Goal: Download file/media

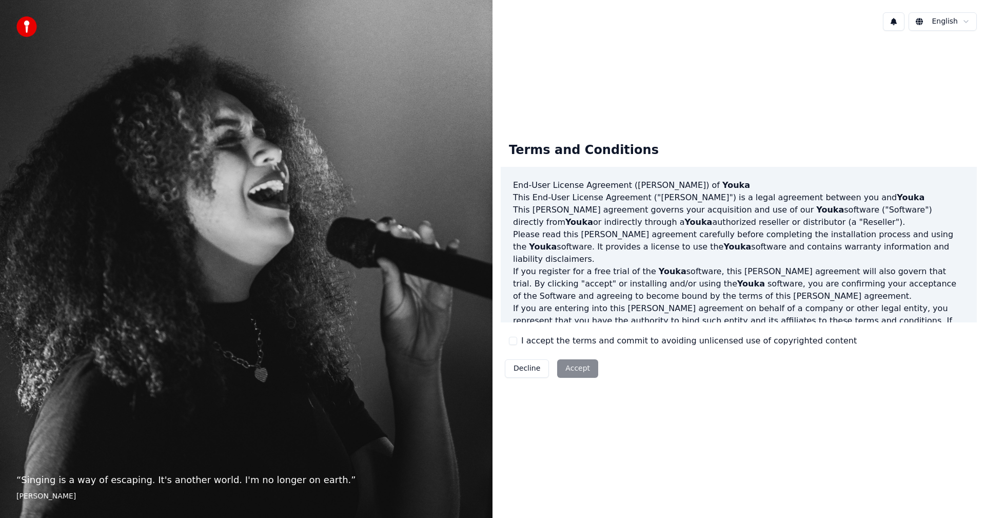
click at [516, 341] on button "I accept the terms and commit to avoiding unlicensed use of copyrighted content" at bounding box center [513, 341] width 8 height 8
drag, startPoint x: 577, startPoint y: 372, endPoint x: 701, endPoint y: 372, distance: 124.7
click at [701, 372] on div "Terms and Conditions End-User License Agreement (EULA) of Youka This End-User L…" at bounding box center [739, 258] width 476 height 248
click at [576, 364] on button "Accept" at bounding box center [577, 368] width 41 height 18
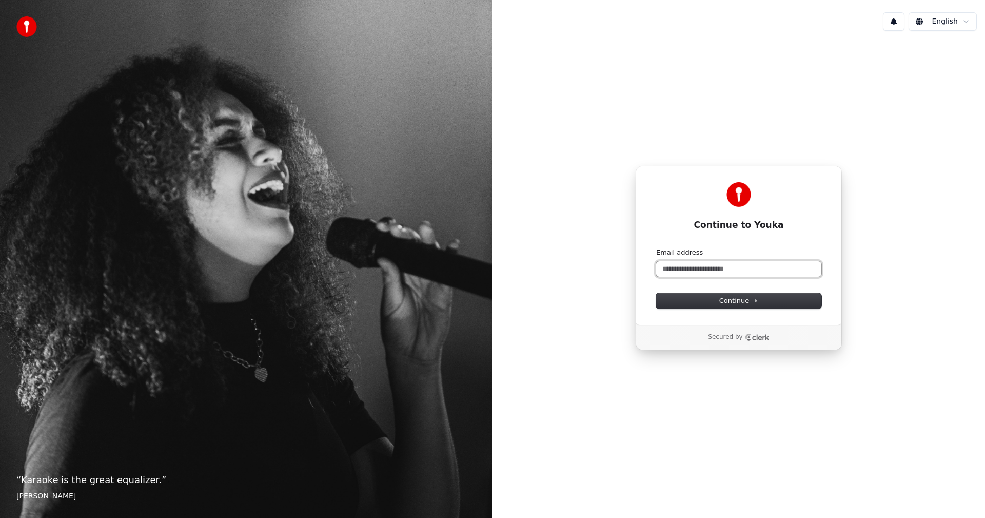
click at [678, 272] on input "Email address" at bounding box center [738, 268] width 165 height 15
click at [728, 301] on span "Continue" at bounding box center [738, 300] width 39 height 9
type input "**********"
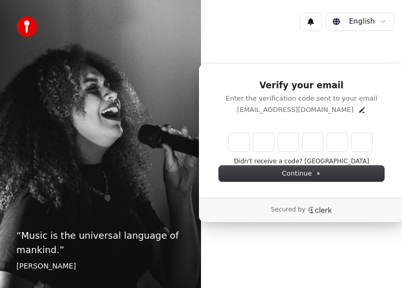
click at [289, 112] on p "junkyounhji@gmail.com" at bounding box center [295, 109] width 116 height 9
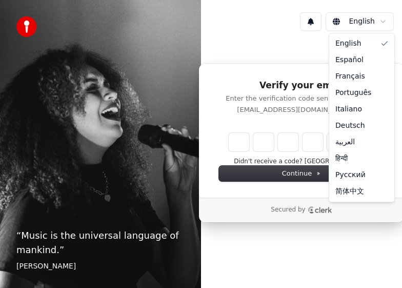
click at [381, 24] on html "“ Music is the universal language of mankind. ” Henry Wadsworth Longfellow Engl…" at bounding box center [201, 144] width 402 height 288
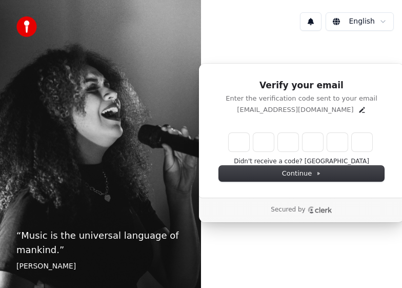
click at [242, 43] on html "“ Music is the universal language of mankind. ” Henry Wadsworth Longfellow Engl…" at bounding box center [201, 144] width 402 height 288
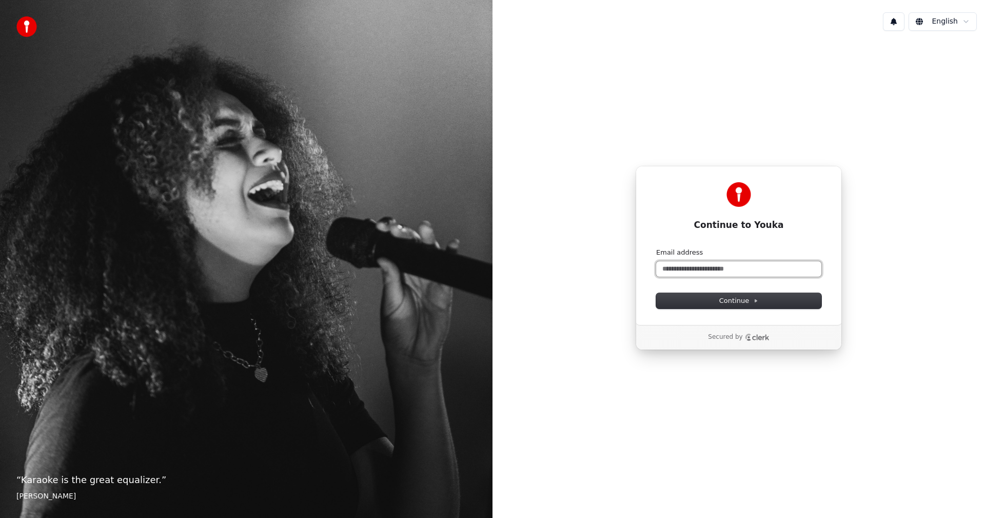
click at [661, 274] on input "Email address" at bounding box center [738, 268] width 165 height 15
click at [733, 301] on span "Continue" at bounding box center [738, 300] width 39 height 9
type input "**********"
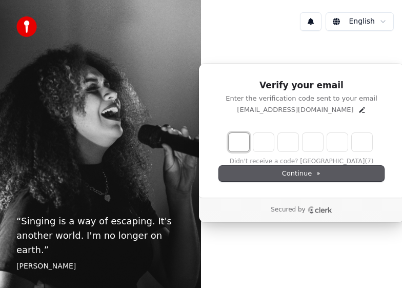
type input "*"
type input "**"
type input "*"
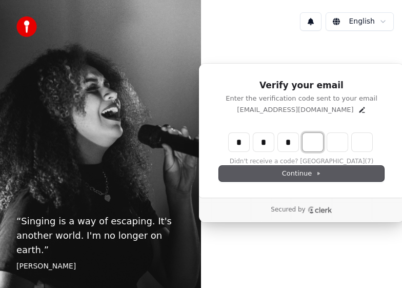
type input "***"
type input "*"
type input "****"
type input "*"
type input "******"
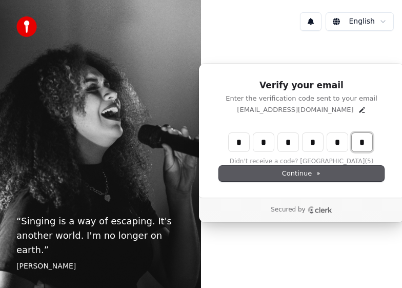
type input "*"
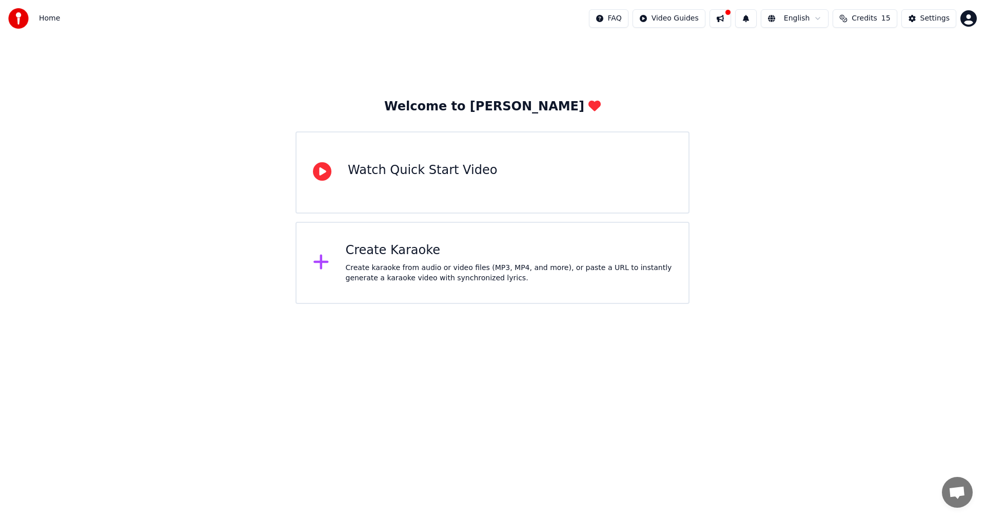
click at [402, 171] on div "Watch Quick Start Video" at bounding box center [422, 170] width 149 height 16
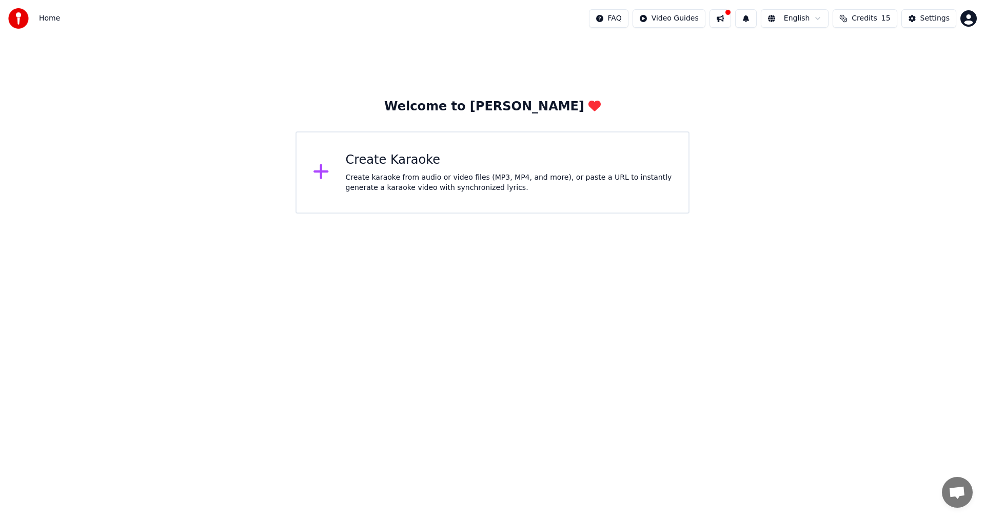
click at [321, 175] on icon at bounding box center [320, 171] width 15 height 15
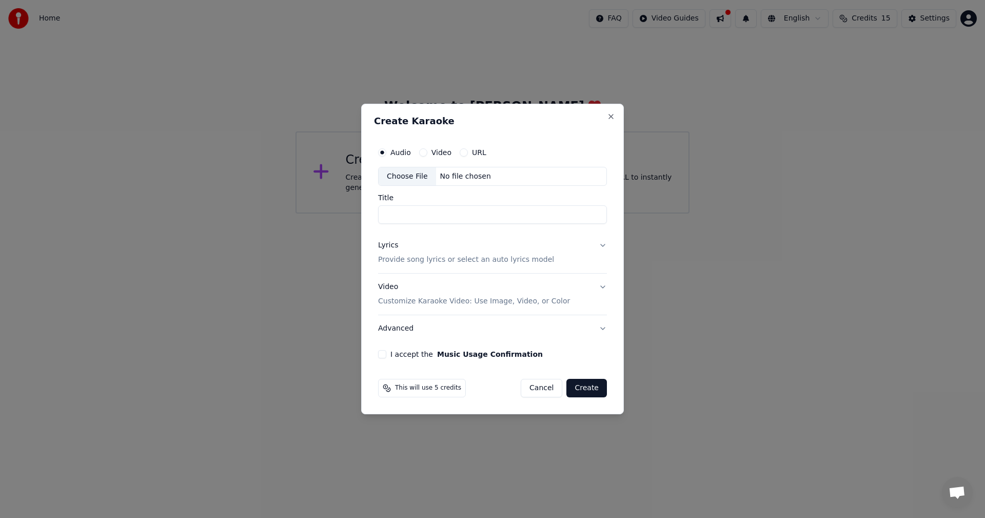
click at [402, 176] on div "No file chosen" at bounding box center [465, 176] width 59 height 10
type input "**********"
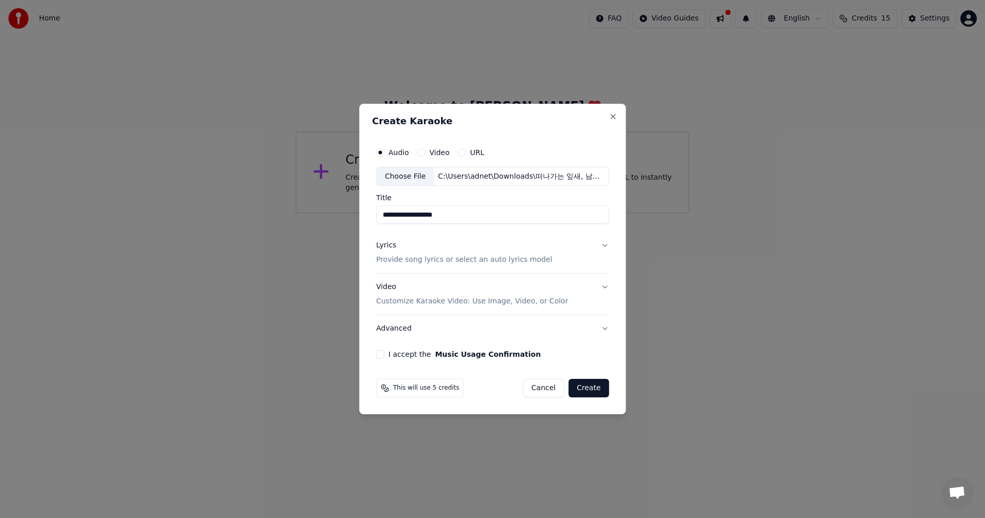
click at [402, 260] on p "Provide song lyrics or select an auto lyrics model" at bounding box center [464, 260] width 176 height 10
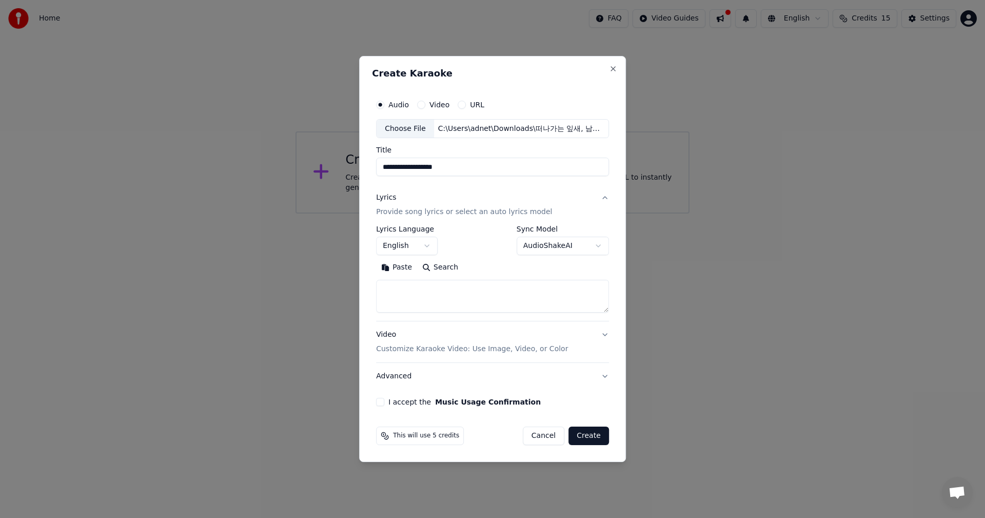
click at [402, 287] on textarea at bounding box center [492, 296] width 233 height 33
paste textarea "**********"
drag, startPoint x: 400, startPoint y: 290, endPoint x: 394, endPoint y: 292, distance: 7.1
click at [390, 287] on textarea "**********" at bounding box center [491, 296] width 230 height 33
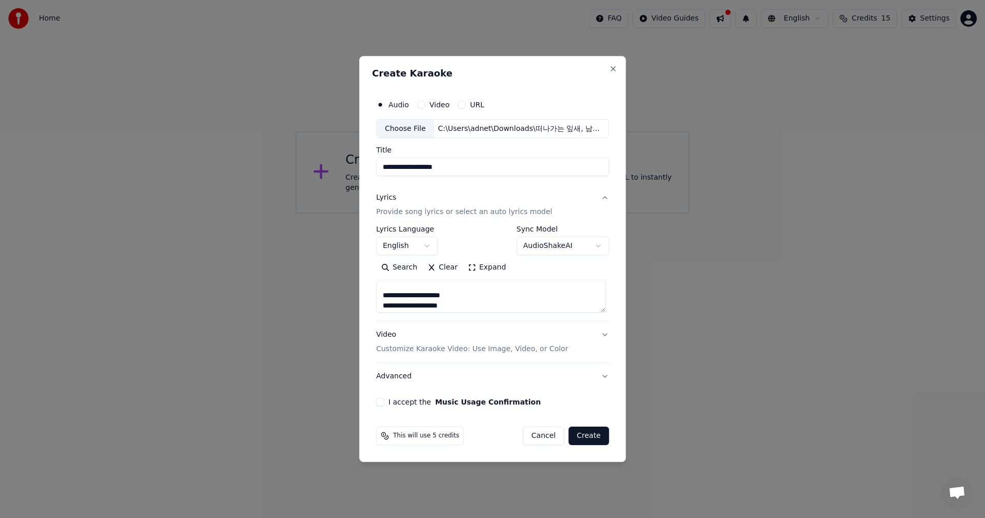
click at [394, 284] on textarea "**********" at bounding box center [491, 296] width 230 height 33
click at [385, 287] on textarea "**********" at bounding box center [491, 296] width 230 height 33
click at [400, 287] on textarea "**********" at bounding box center [491, 296] width 230 height 33
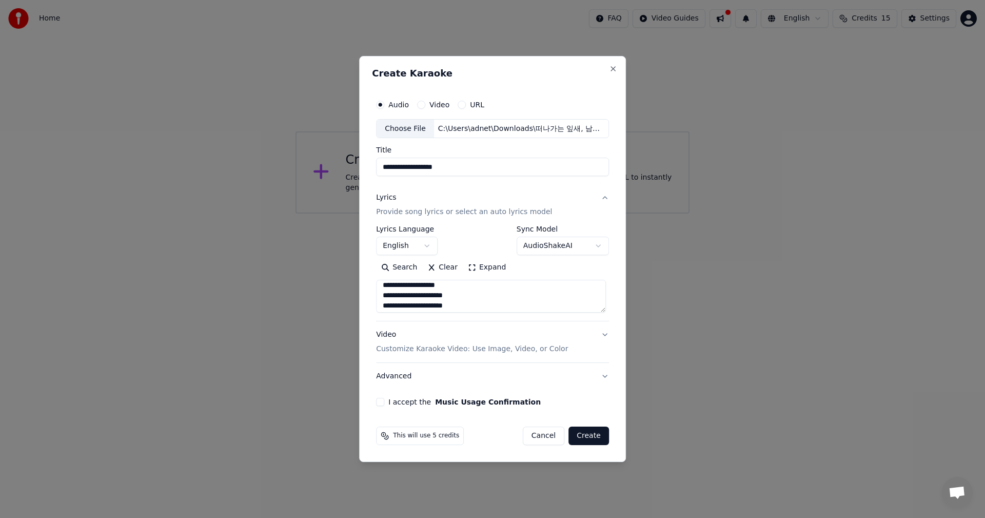
type textarea "**********"
click at [402, 106] on button "Video" at bounding box center [421, 105] width 8 height 8
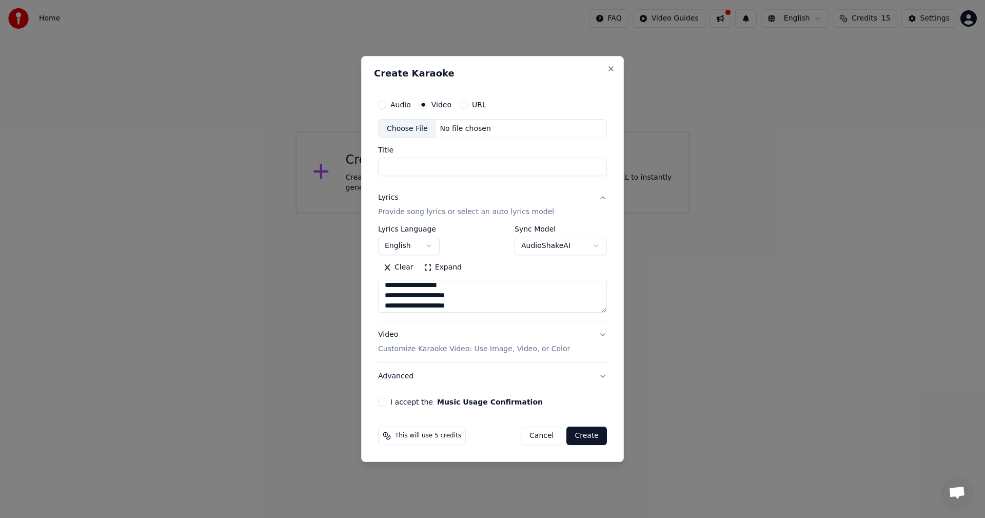
click at [402, 127] on div "No file chosen" at bounding box center [465, 129] width 59 height 10
type input "**********"
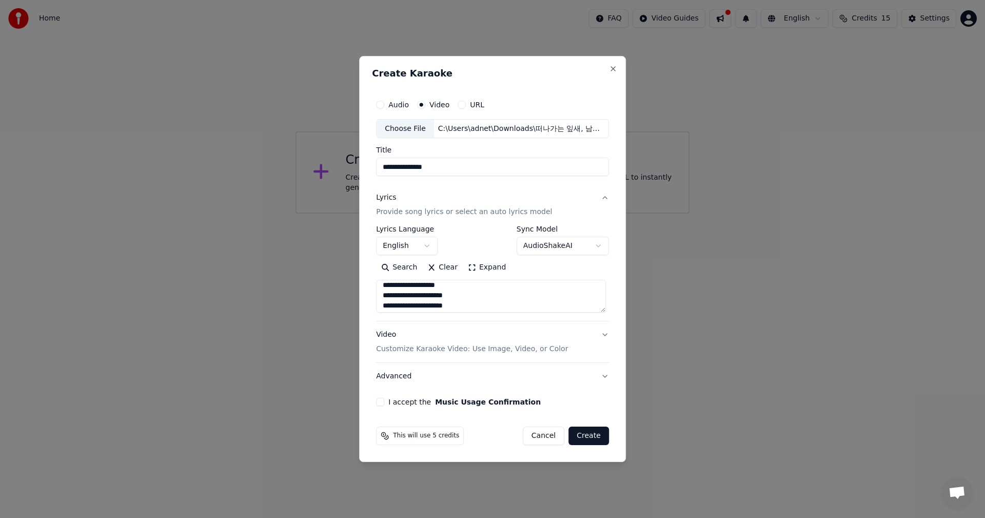
drag, startPoint x: 591, startPoint y: 437, endPoint x: 402, endPoint y: 409, distance: 191.3
click at [402, 287] on div "This will use 5 credits Cancel Create" at bounding box center [492, 435] width 233 height 18
click at [380, 287] on button "I accept the Music Usage Confirmation" at bounding box center [380, 402] width 8 height 8
click at [402, 287] on button "Create" at bounding box center [588, 435] width 41 height 18
select select "**"
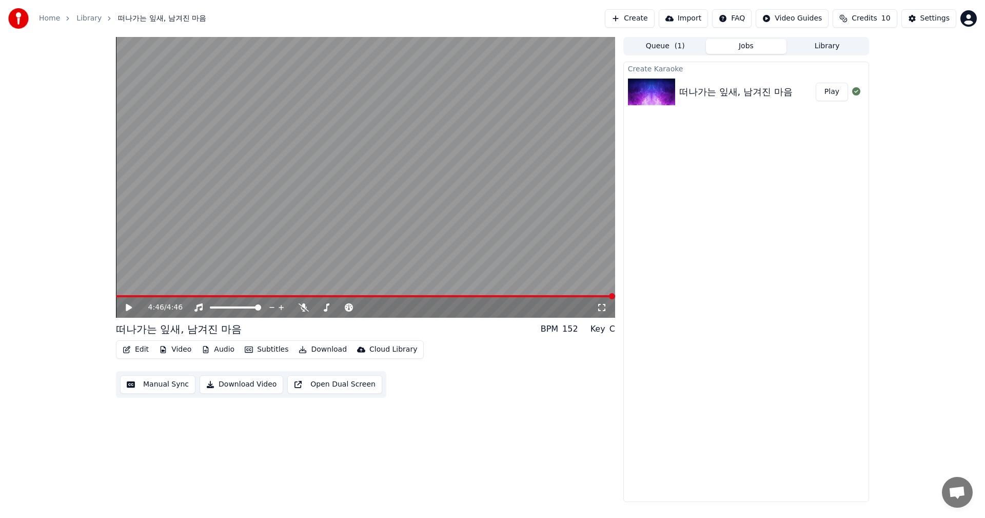
click at [128, 287] on icon at bounding box center [129, 307] width 6 height 7
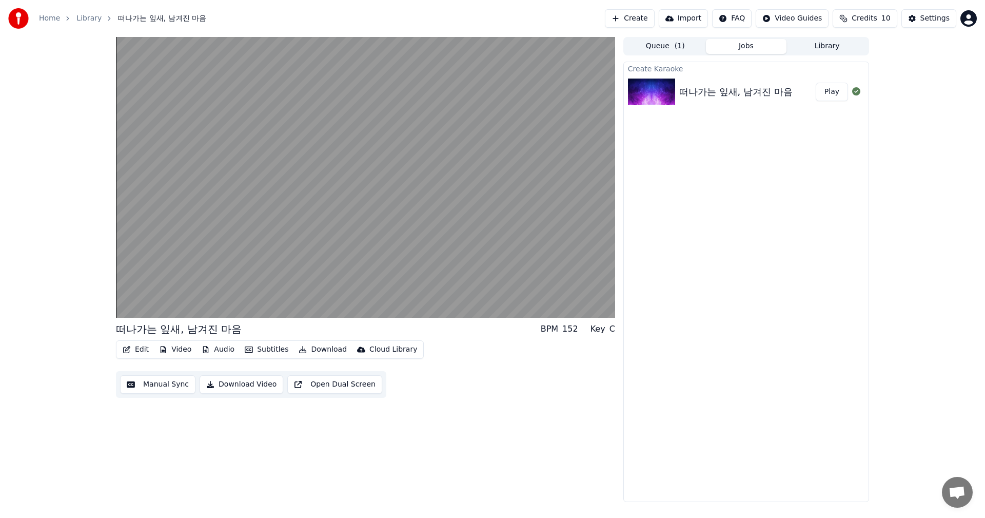
click at [402, 287] on div "떠나가는 잎새, 남겨진 마음 BPM 152 Key C Edit Video Audio Subtitles Download Cloud Library…" at bounding box center [493, 269] width 770 height 465
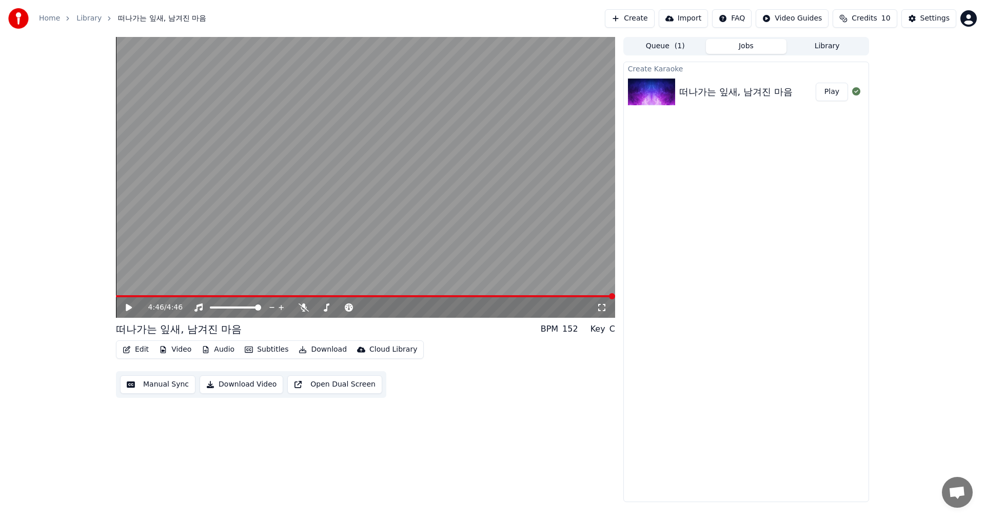
click at [225, 287] on button "Download Video" at bounding box center [242, 384] width 84 height 18
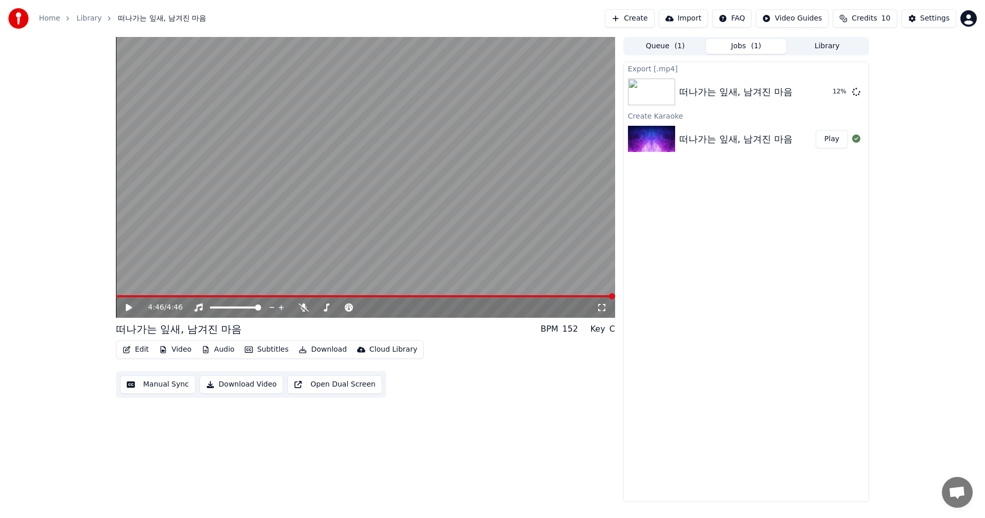
click at [402, 140] on button "Play" at bounding box center [832, 139] width 32 height 18
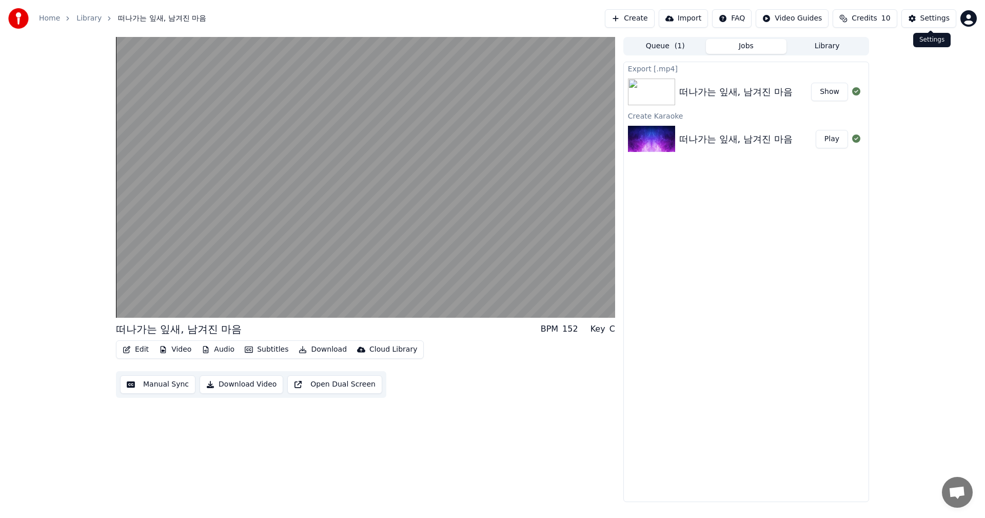
click at [402, 21] on div "Settings" at bounding box center [934, 18] width 29 height 10
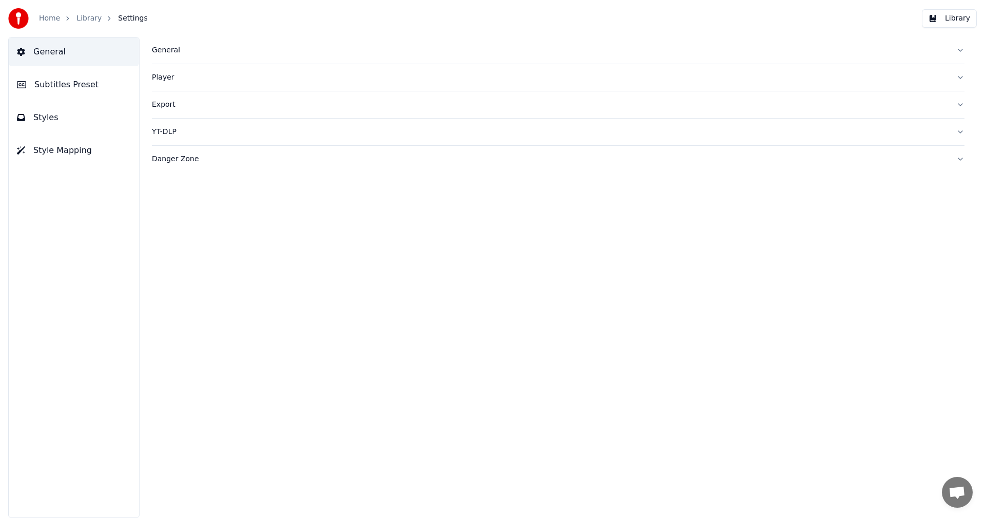
click at [162, 106] on div "Export" at bounding box center [550, 105] width 796 height 10
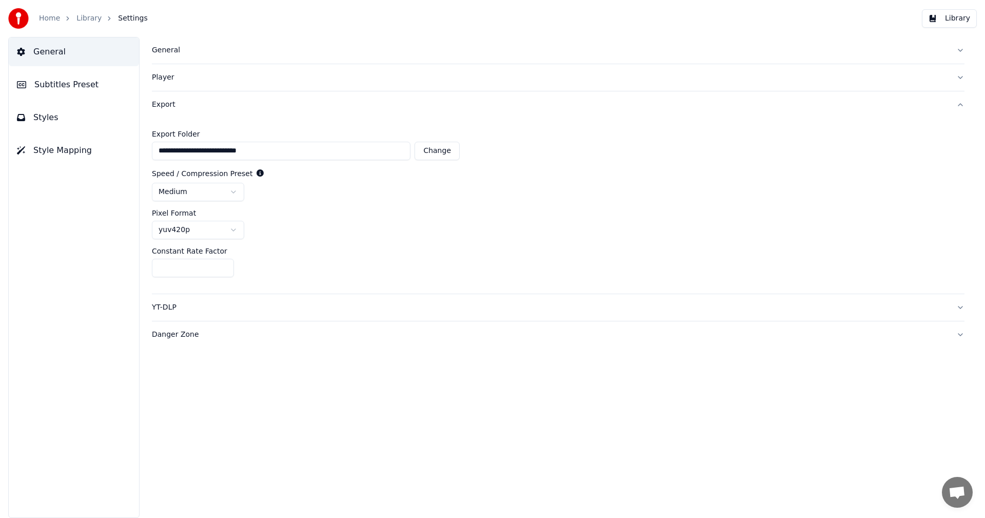
click at [48, 87] on span "Subtitles Preset" at bounding box center [66, 84] width 64 height 12
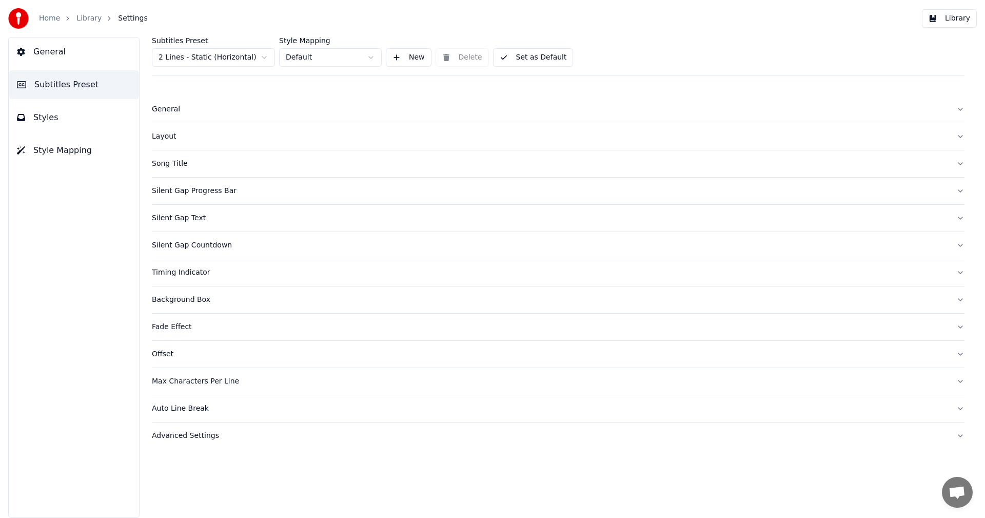
click at [49, 117] on span "Styles" at bounding box center [45, 117] width 25 height 12
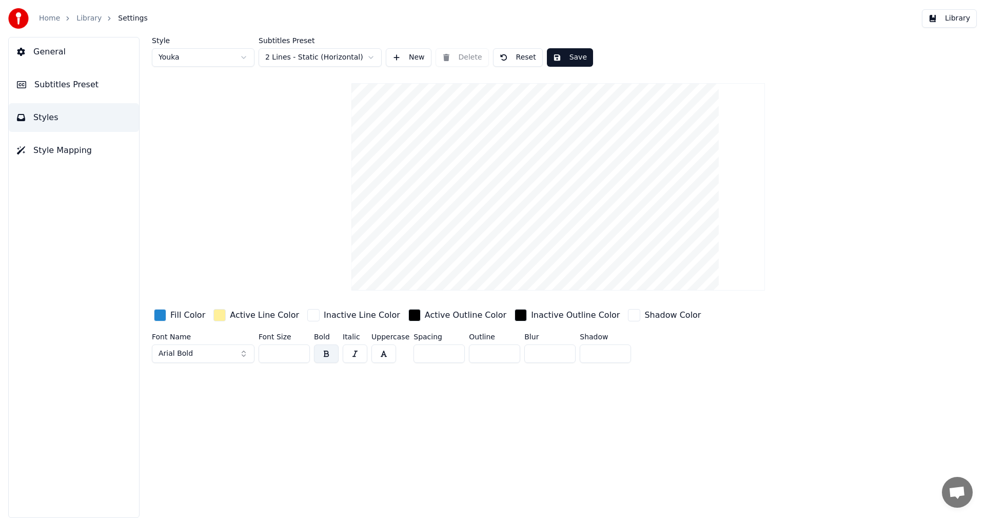
click at [78, 153] on span "Style Mapping" at bounding box center [62, 150] width 58 height 12
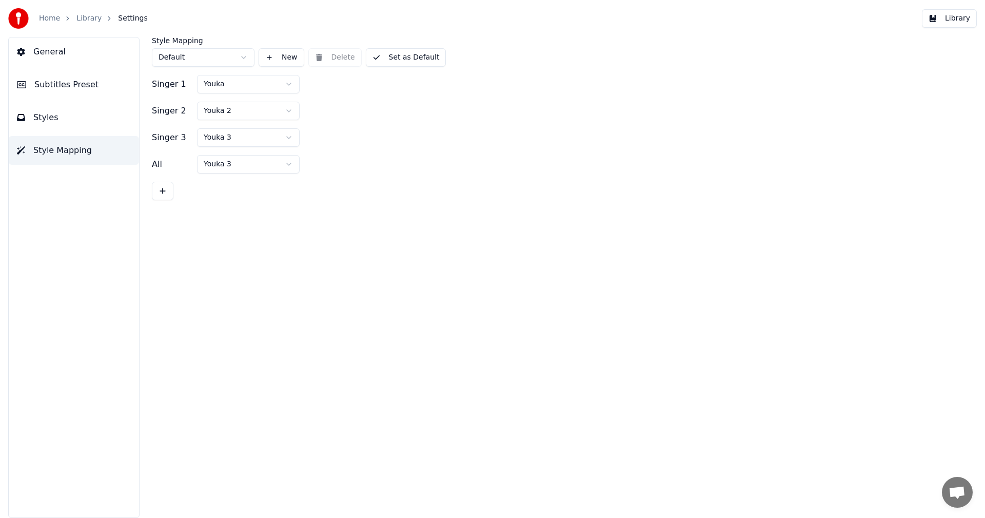
click at [288, 86] on html "Home Library Settings Library General Subtitles Preset Styles Style Mapping Sty…" at bounding box center [492, 259] width 985 height 518
click at [357, 124] on html "Home Library Settings Library General Subtitles Preset Styles Style Mapping Sty…" at bounding box center [492, 259] width 985 height 518
click at [290, 85] on html "Home Library Settings Library General Subtitles Preset Styles Style Mapping Sty…" at bounding box center [492, 259] width 985 height 518
click at [356, 133] on html "Home Library Settings Library General Subtitles Preset Styles Style Mapping Sty…" at bounding box center [492, 259] width 985 height 518
click at [276, 113] on html "Home Library Settings Library General Subtitles Preset Styles Style Mapping Sty…" at bounding box center [492, 259] width 985 height 518
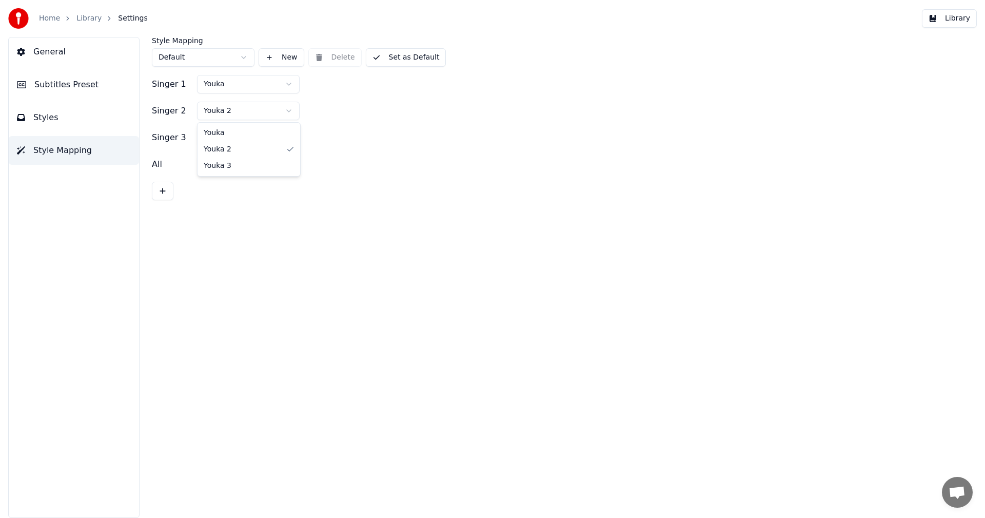
click at [356, 149] on html "Home Library Settings Library General Subtitles Preset Styles Style Mapping Sty…" at bounding box center [492, 259] width 985 height 518
click at [281, 137] on html "Home Library Settings Library General Subtitles Preset Styles Style Mapping Sty…" at bounding box center [492, 259] width 985 height 518
click at [402, 200] on html "Home Library Settings Library General Subtitles Preset Styles Style Mapping Sty…" at bounding box center [492, 259] width 985 height 518
click at [286, 166] on html "Home Library Settings Library General Subtitles Preset Styles Style Mapping Sty…" at bounding box center [492, 259] width 985 height 518
click at [402, 211] on html "Home Library Settings Library General Subtitles Preset Styles Style Mapping Sty…" at bounding box center [492, 259] width 985 height 518
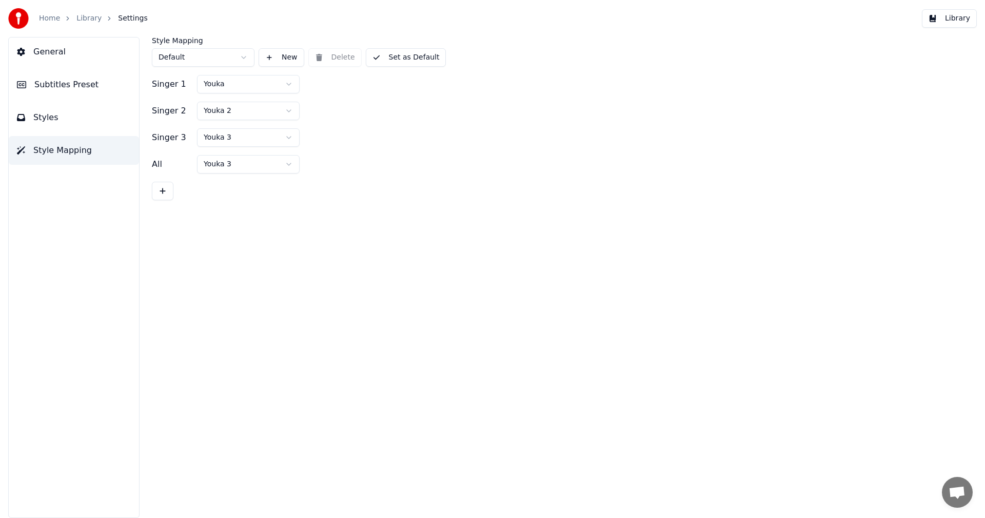
click at [402, 22] on button "Library" at bounding box center [949, 18] width 55 height 18
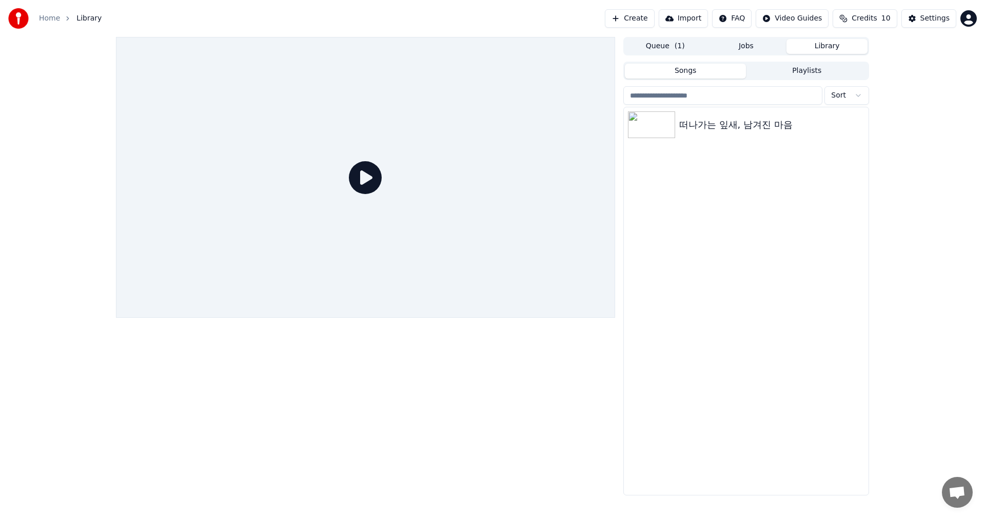
click at [402, 21] on html "Home Library Create Import FAQ Video Guides Credits 10 Settings Queue ( 1 ) Job…" at bounding box center [492, 259] width 985 height 518
click at [402, 197] on html "Home Library Create Import FAQ Video Guides Credits 10 Settings Queue ( 1 ) Job…" at bounding box center [492, 259] width 985 height 518
click at [364, 177] on icon at bounding box center [365, 177] width 33 height 33
click at [42, 20] on link "Home" at bounding box center [49, 18] width 21 height 10
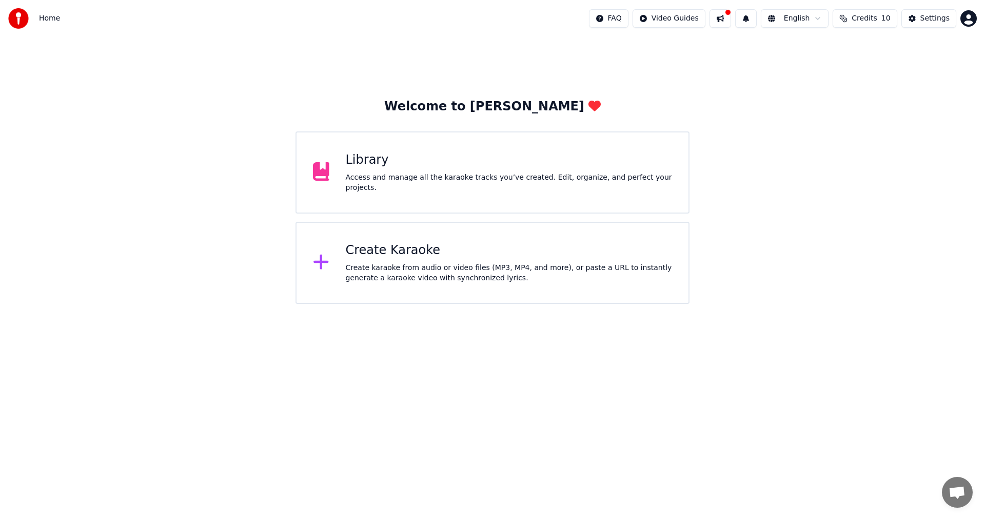
click at [372, 168] on div "Library" at bounding box center [509, 160] width 327 height 16
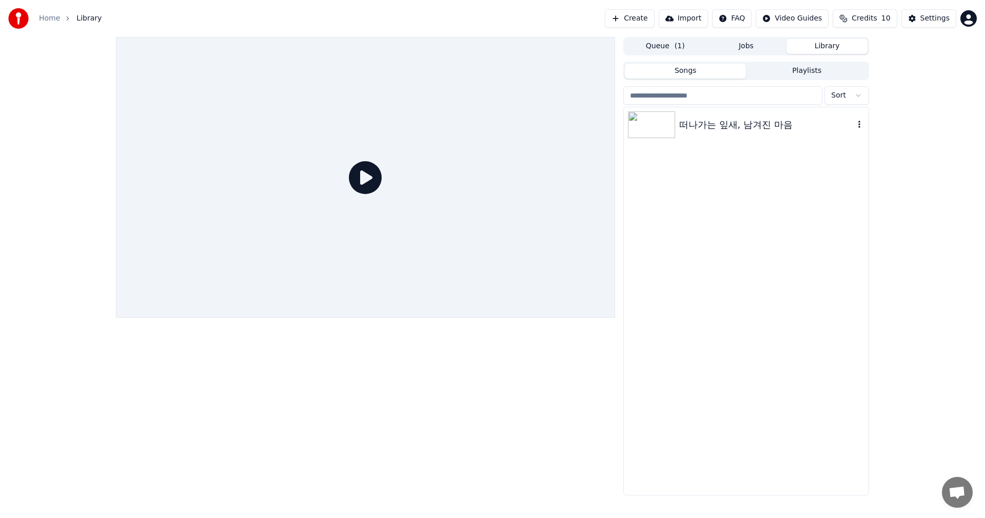
click at [402, 120] on div "떠나가는 잎새, 남겨진 마음" at bounding box center [766, 124] width 175 height 14
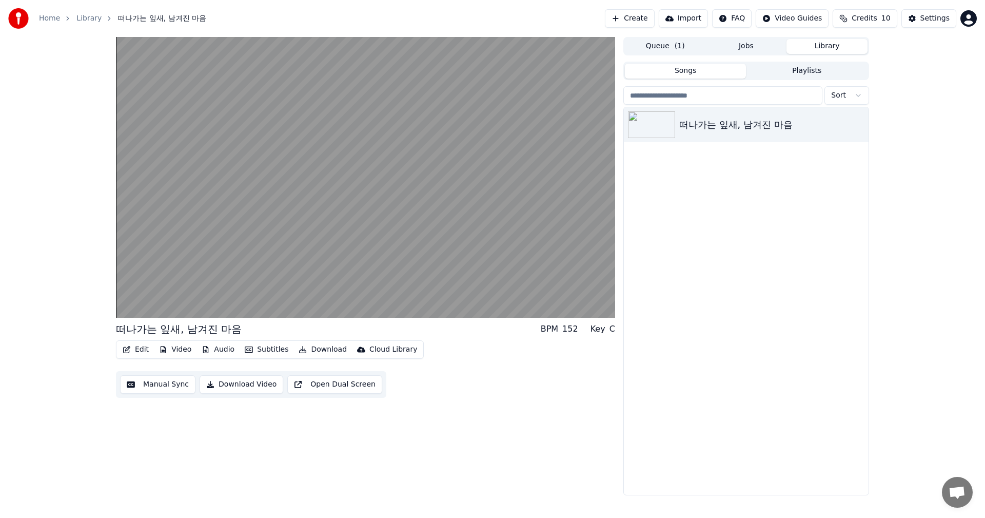
click at [160, 287] on button "Manual Sync" at bounding box center [157, 384] width 75 height 18
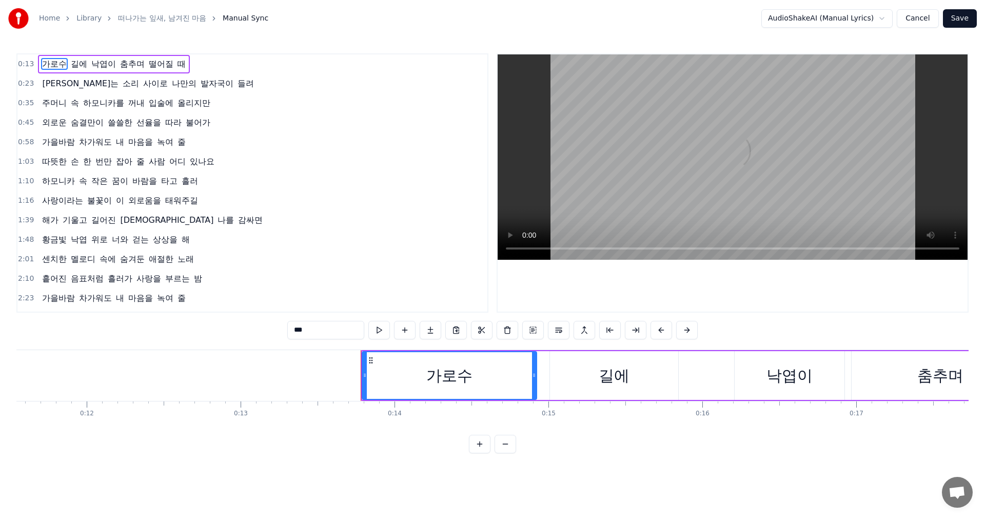
scroll to position [0, 2070]
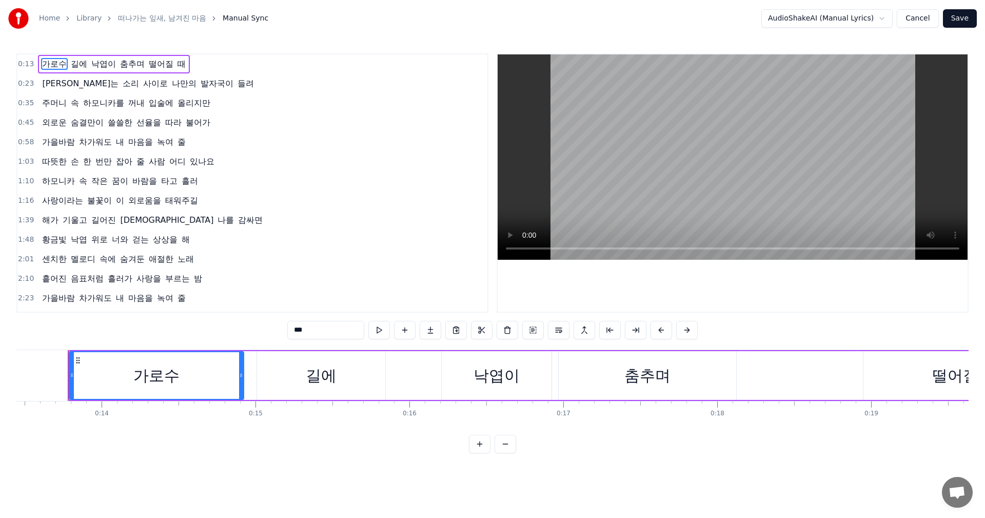
click at [402, 19] on html "Home Library 떠나가는 잎새, 남겨진 마음 Manual Sync AudioShakeAI (Manual Lyrics) Cancel Sa…" at bounding box center [492, 234] width 985 height 469
click at [402, 17] on html "Home Library 떠나가는 잎새, 남겨진 마음 Manual Sync AudioShakeAI (Manual Lyrics) Cancel Sa…" at bounding box center [492, 234] width 985 height 469
click at [402, 18] on button "Cancel" at bounding box center [918, 18] width 42 height 18
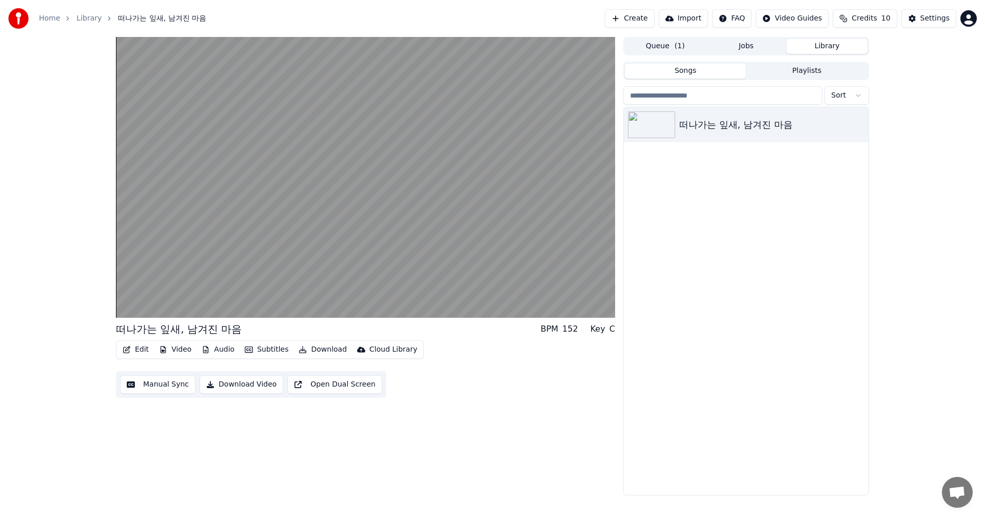
click at [329, 287] on button "Open Dual Screen" at bounding box center [334, 384] width 95 height 18
click at [316, 287] on button "Download" at bounding box center [322, 349] width 56 height 14
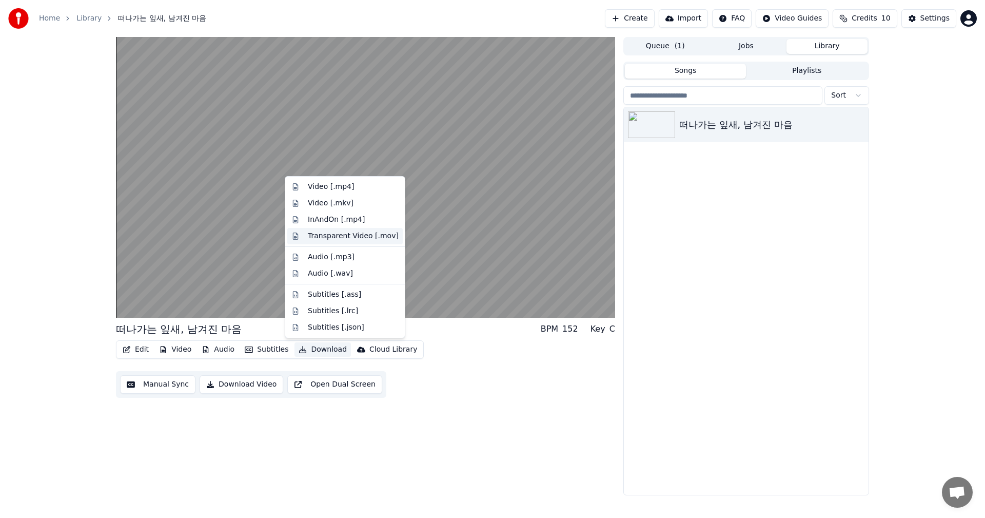
click at [323, 236] on div "Transparent Video [.mov]" at bounding box center [353, 236] width 91 height 10
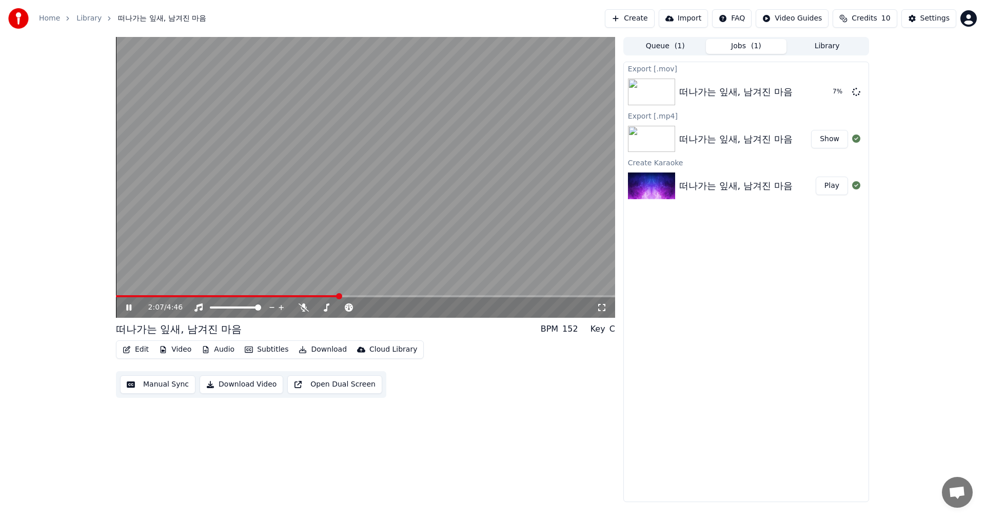
click at [318, 287] on button "Download" at bounding box center [322, 349] width 56 height 14
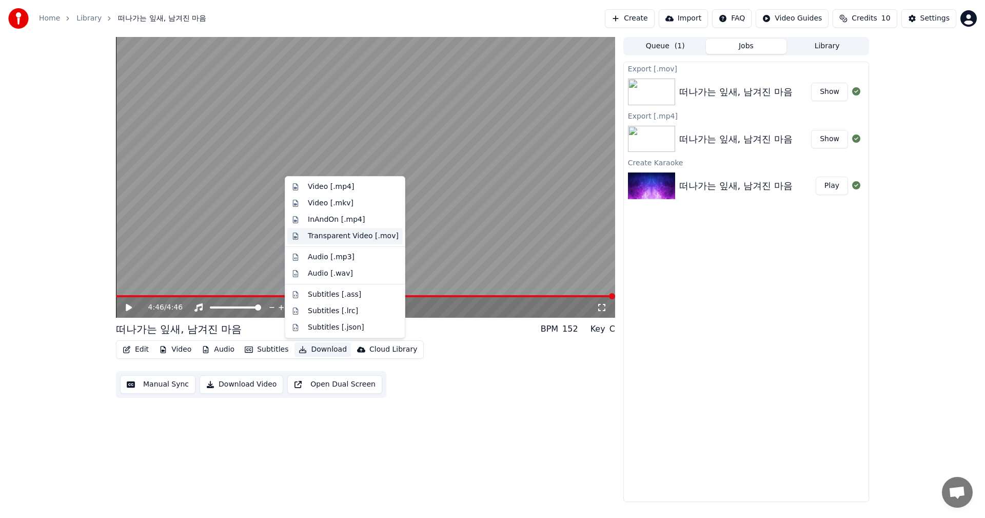
click at [321, 234] on div "Transparent Video [.mov]" at bounding box center [353, 236] width 91 height 10
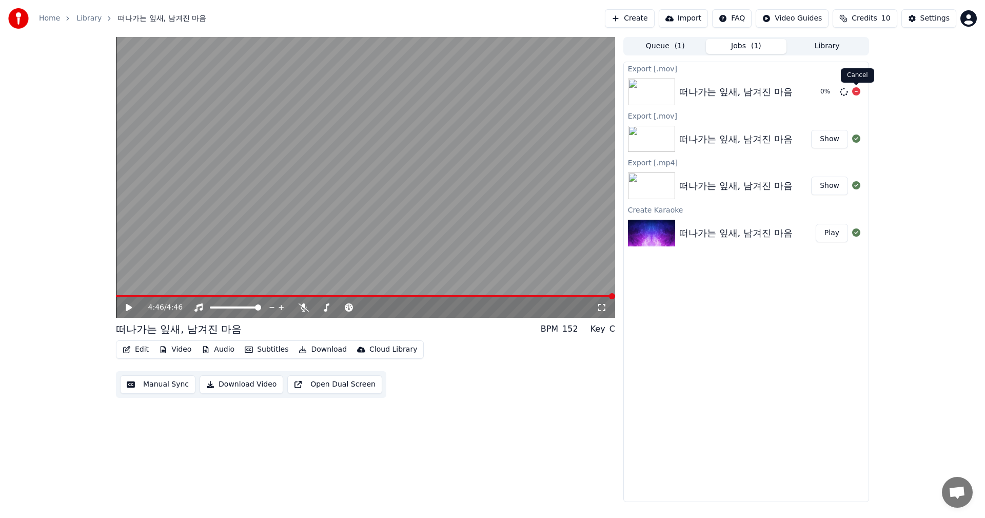
click at [402, 91] on icon at bounding box center [856, 91] width 8 height 8
click at [402, 92] on icon at bounding box center [856, 91] width 8 height 8
click at [402, 137] on button "Show" at bounding box center [829, 139] width 37 height 18
click at [321, 287] on button "Download" at bounding box center [322, 349] width 56 height 14
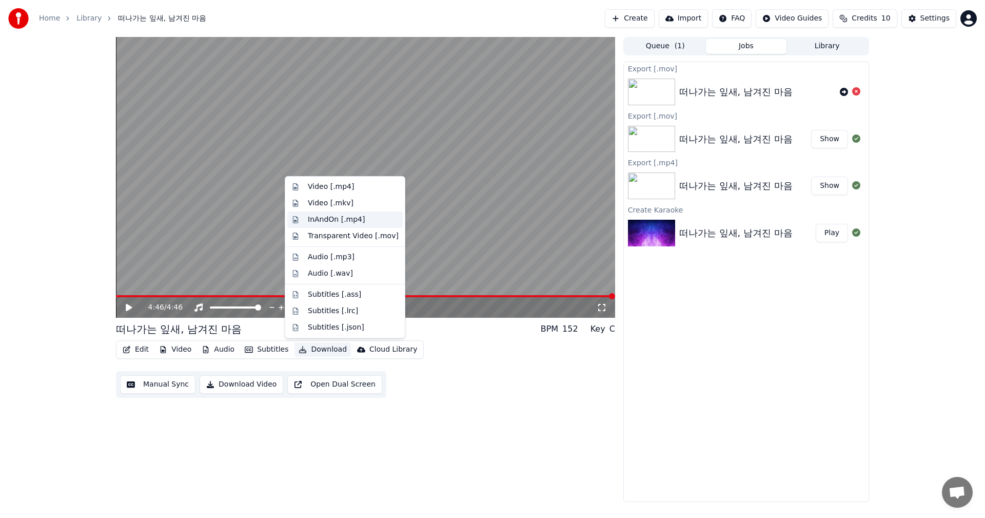
click at [317, 220] on div "InAndOn [.mp4]" at bounding box center [336, 219] width 57 height 10
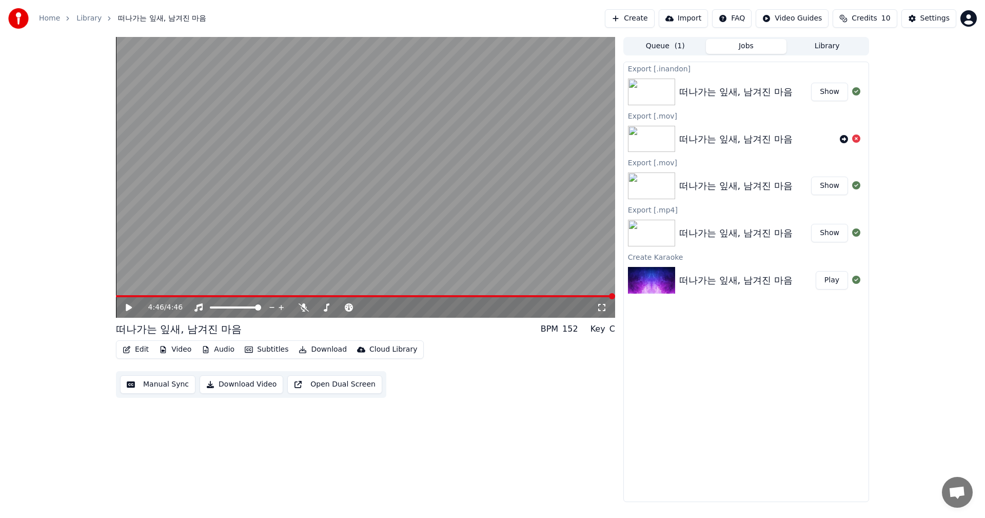
click at [402, 95] on button "Show" at bounding box center [829, 92] width 37 height 18
